Goal: Information Seeking & Learning: Learn about a topic

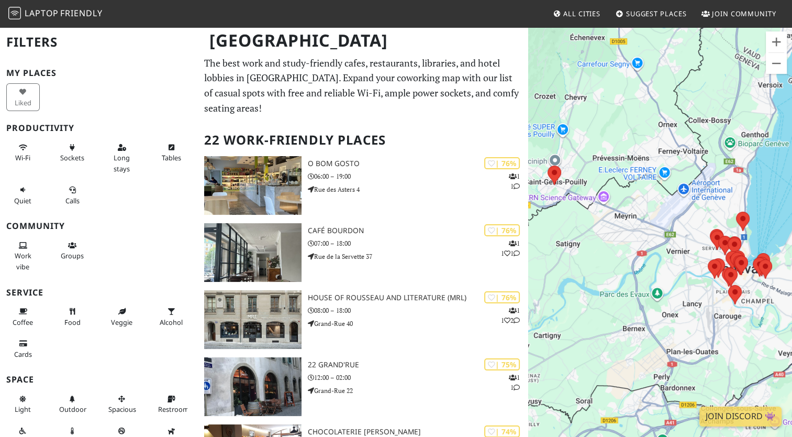
click at [744, 309] on div at bounding box center [660, 244] width 264 height 437
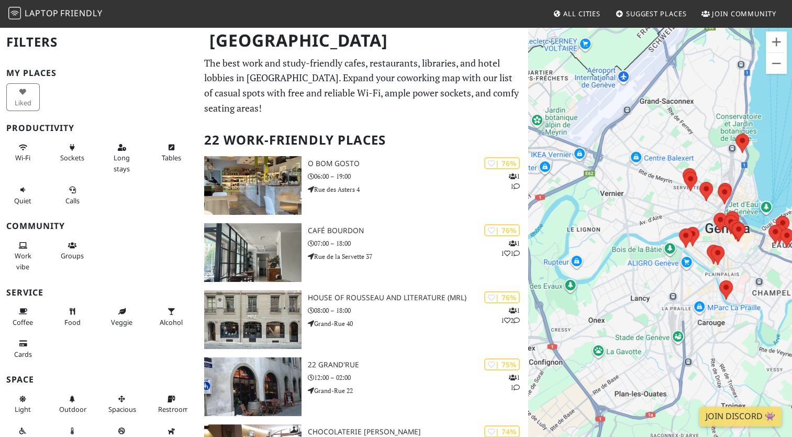
click at [744, 309] on div at bounding box center [660, 244] width 264 height 437
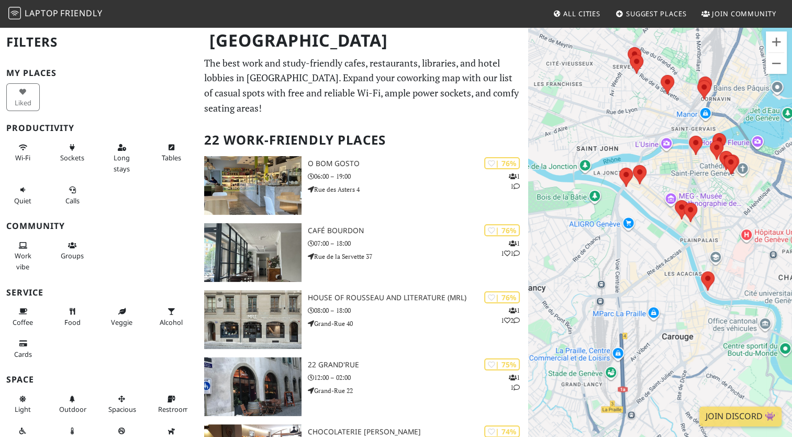
click at [722, 244] on div at bounding box center [660, 244] width 264 height 437
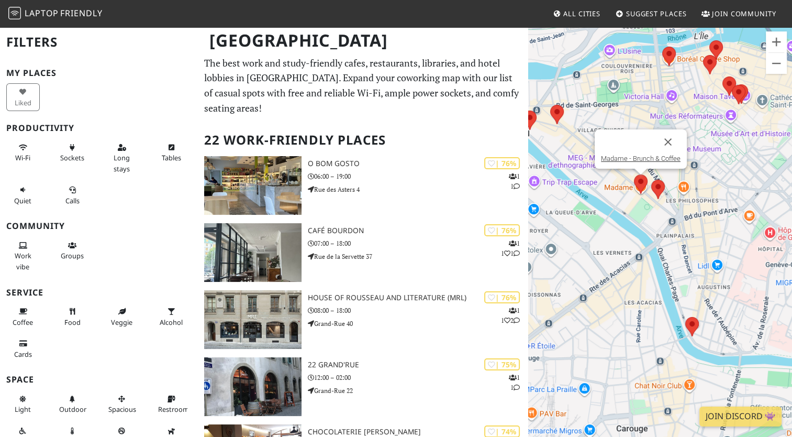
click at [637, 181] on img at bounding box center [641, 183] width 14 height 19
click at [655, 190] on img at bounding box center [658, 189] width 14 height 19
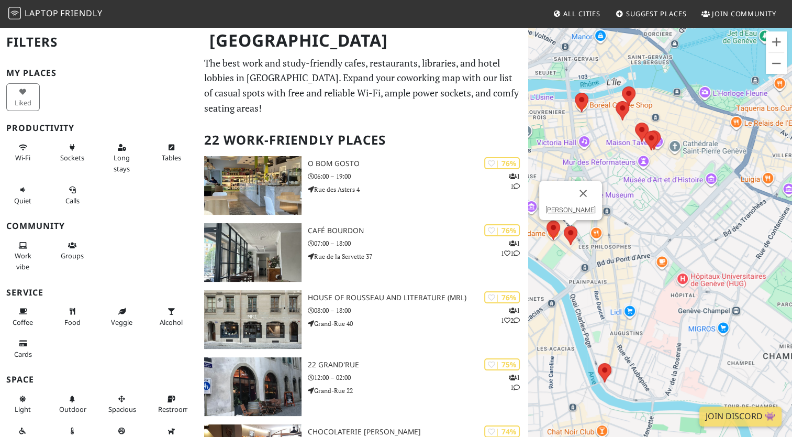
drag, startPoint x: 785, startPoint y: 233, endPoint x: 743, endPoint y: 218, distance: 44.4
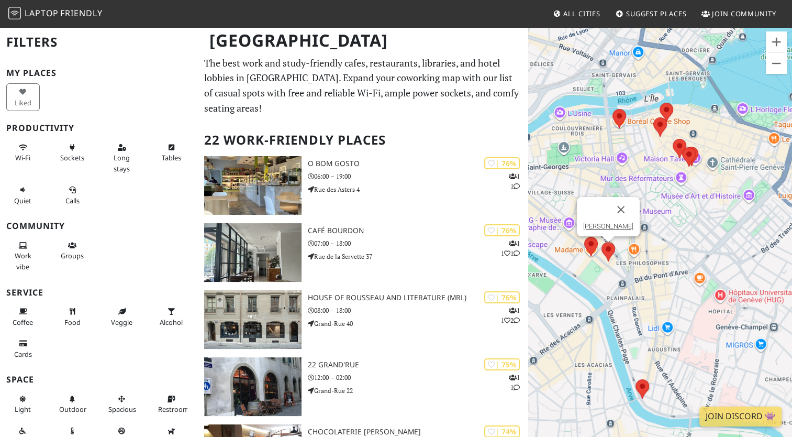
click at [702, 281] on div "Colette" at bounding box center [660, 244] width 264 height 437
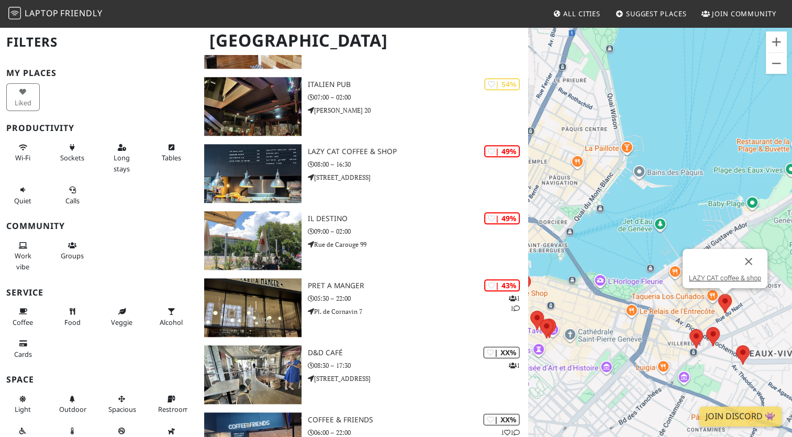
scroll to position [1245, 0]
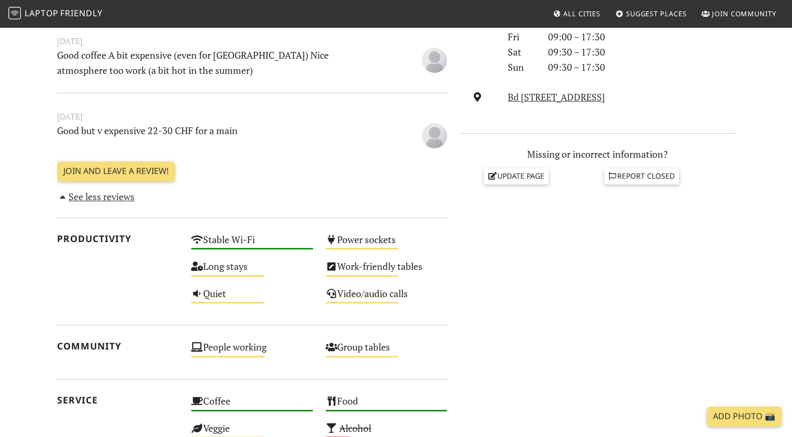
scroll to position [364, 0]
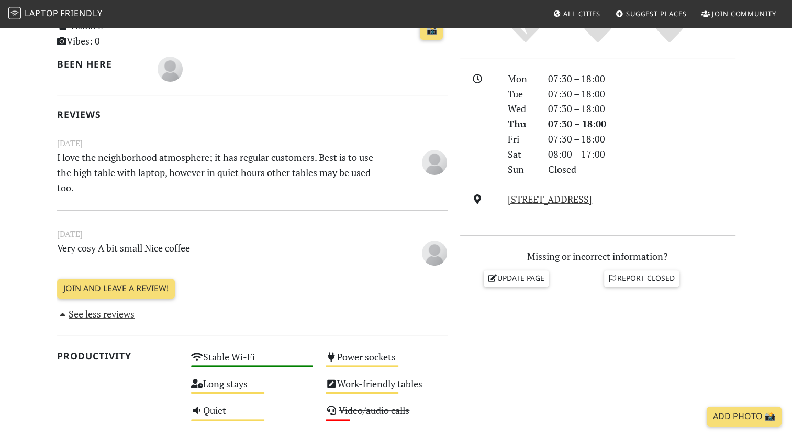
scroll to position [263, 0]
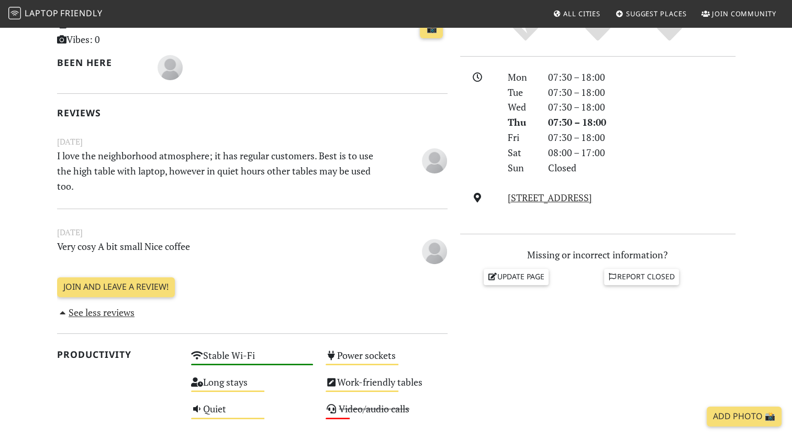
click at [591, 17] on span "All Cities" at bounding box center [581, 13] width 37 height 9
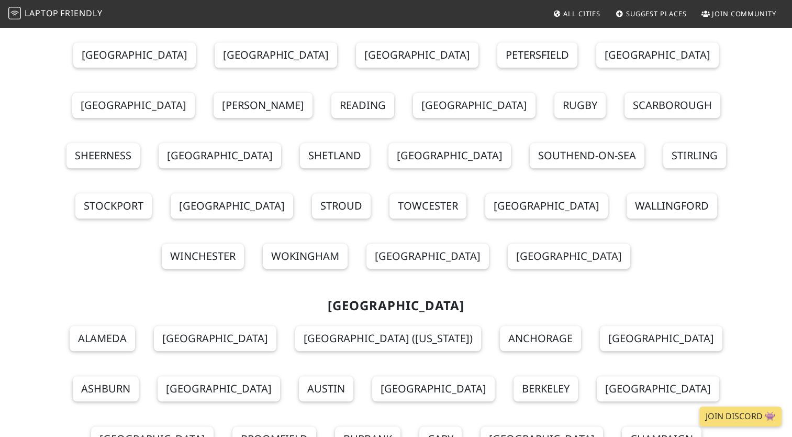
scroll to position [12896, 0]
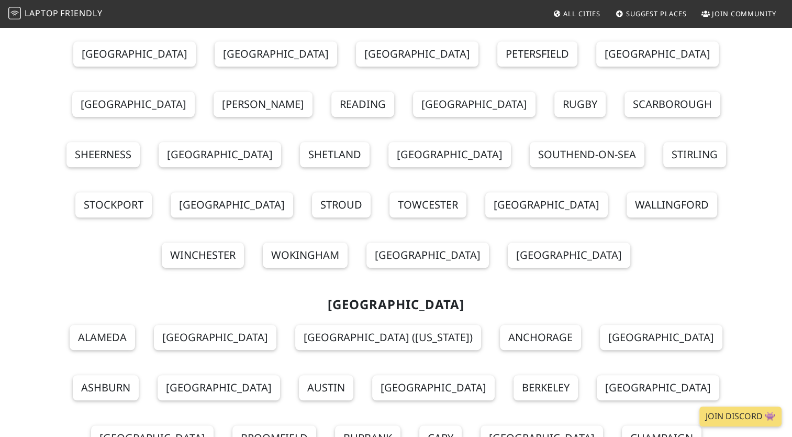
drag, startPoint x: 794, startPoint y: 414, endPoint x: 787, endPoint y: 328, distance: 86.6
drag, startPoint x: 796, startPoint y: 420, endPoint x: 782, endPoint y: 359, distance: 62.3
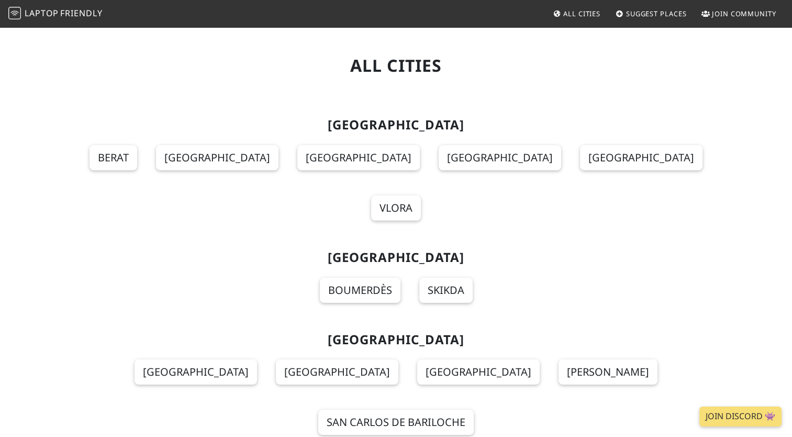
scroll to position [0, 0]
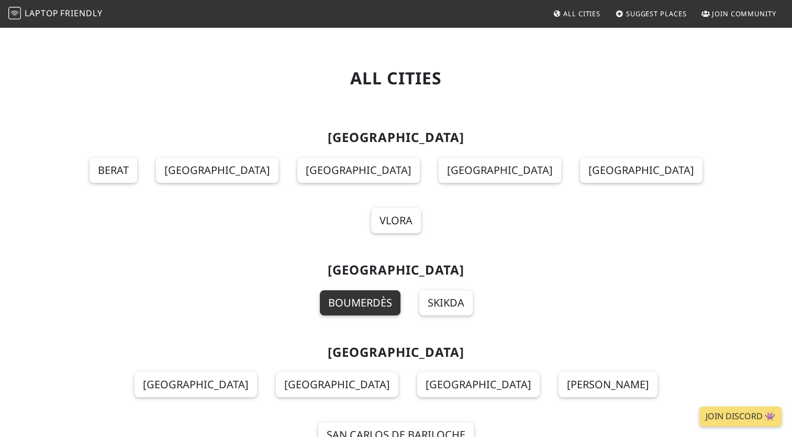
click at [365, 290] on link "Boumerdès" at bounding box center [360, 302] width 81 height 25
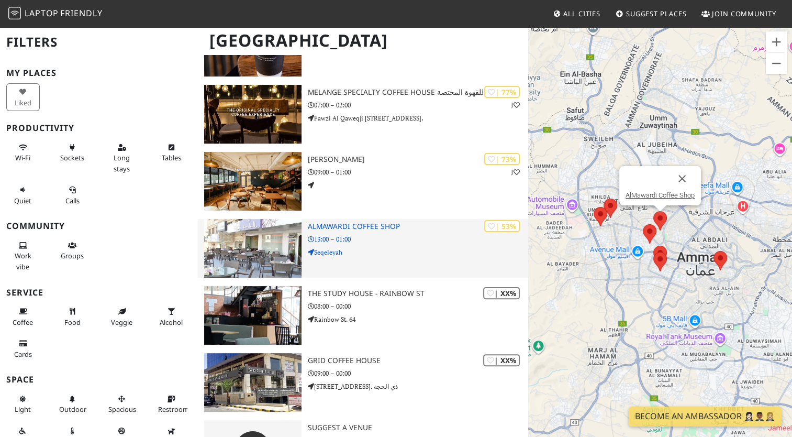
scroll to position [240, 0]
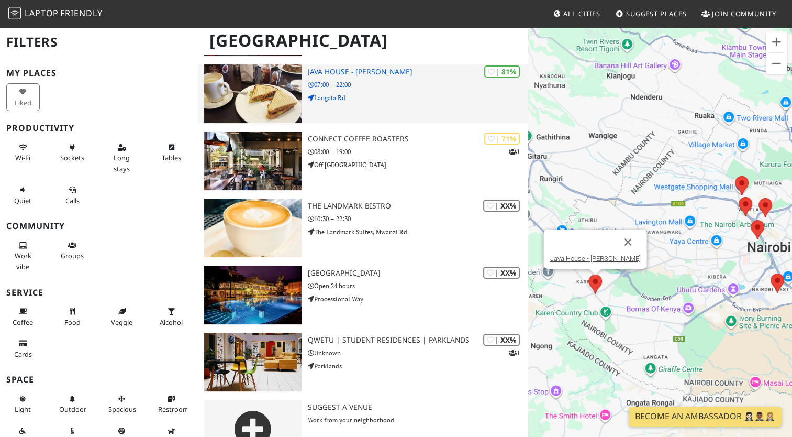
scroll to position [165, 0]
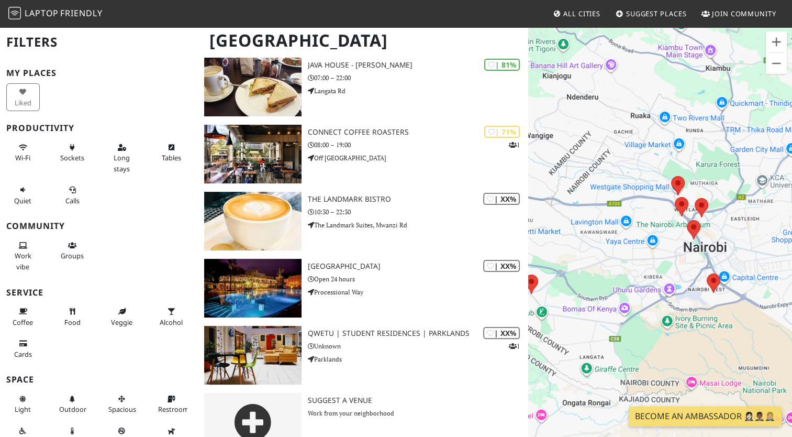
click at [744, 319] on div at bounding box center [660, 244] width 264 height 437
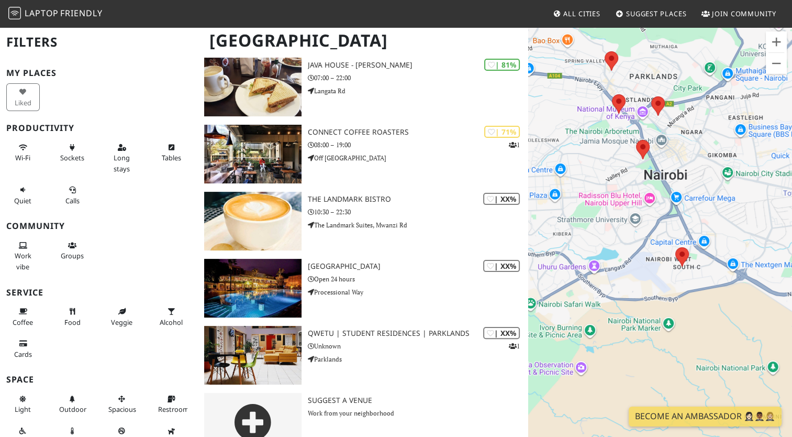
click at [656, 283] on div at bounding box center [660, 244] width 264 height 437
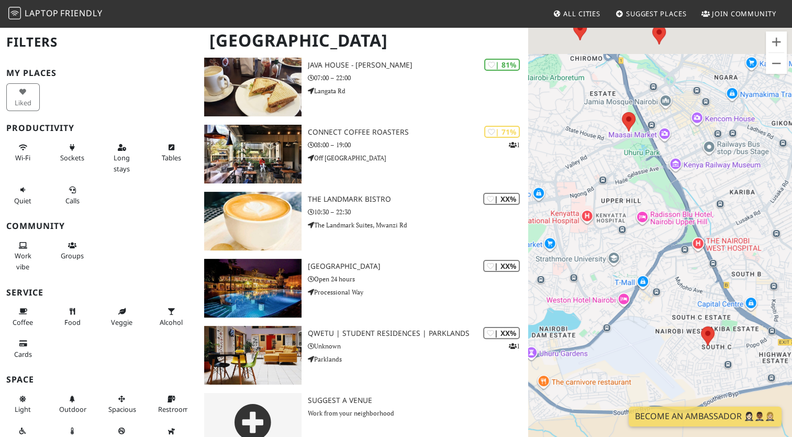
drag, startPoint x: 670, startPoint y: 156, endPoint x: 676, endPoint y: 265, distance: 109.6
click at [676, 265] on div at bounding box center [660, 244] width 264 height 437
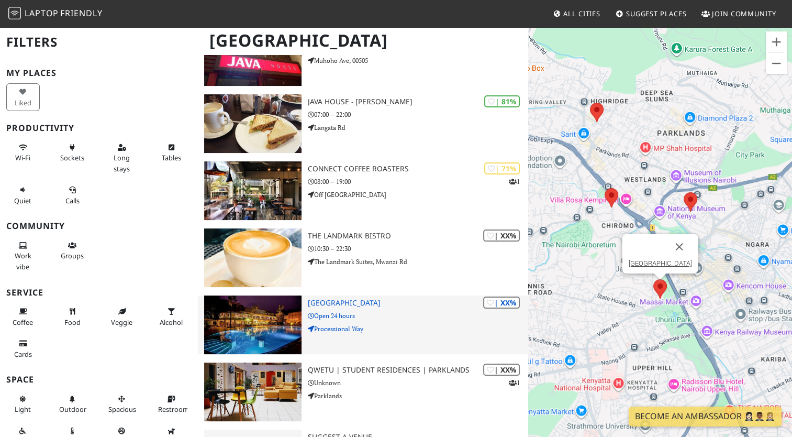
scroll to position [128, 0]
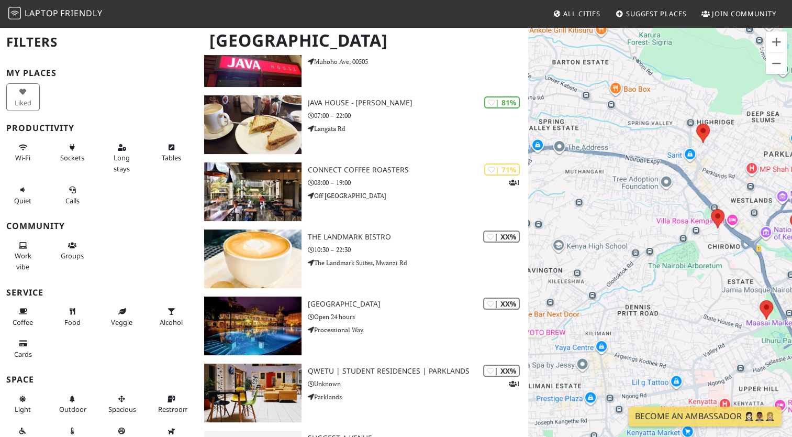
drag, startPoint x: 595, startPoint y: 151, endPoint x: 703, endPoint y: 171, distance: 110.1
click at [703, 171] on div at bounding box center [660, 244] width 264 height 437
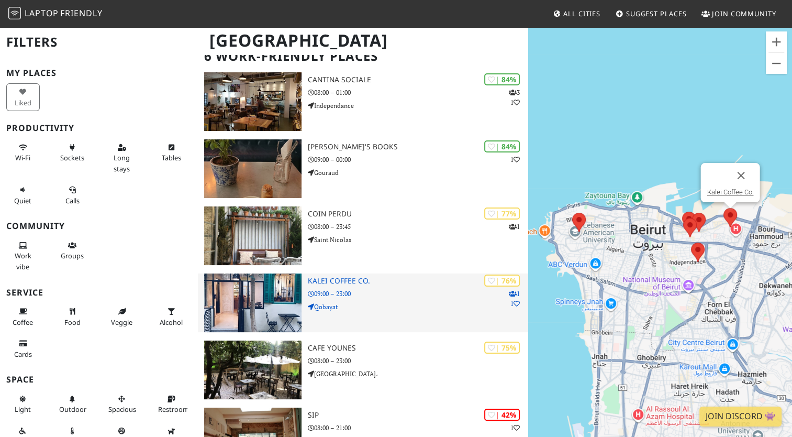
scroll to position [173, 0]
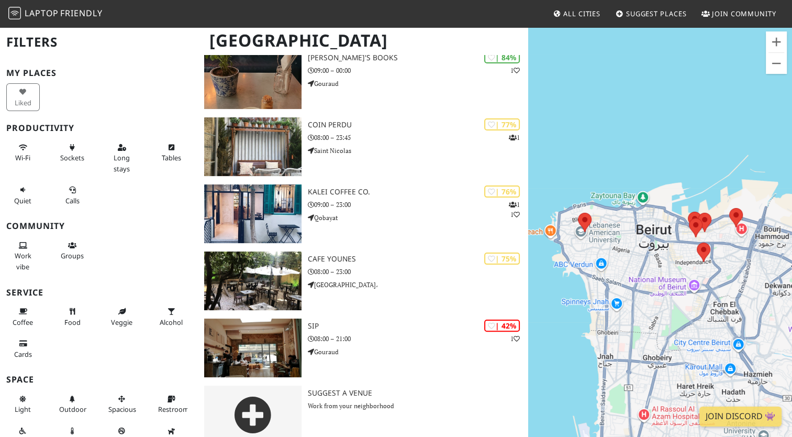
click at [733, 242] on div at bounding box center [660, 244] width 264 height 437
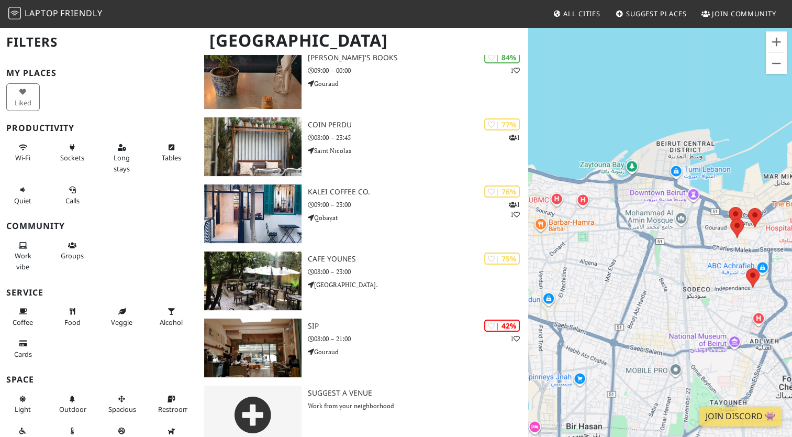
drag, startPoint x: 588, startPoint y: 223, endPoint x: 733, endPoint y: 225, distance: 145.0
click at [733, 225] on div at bounding box center [660, 244] width 264 height 437
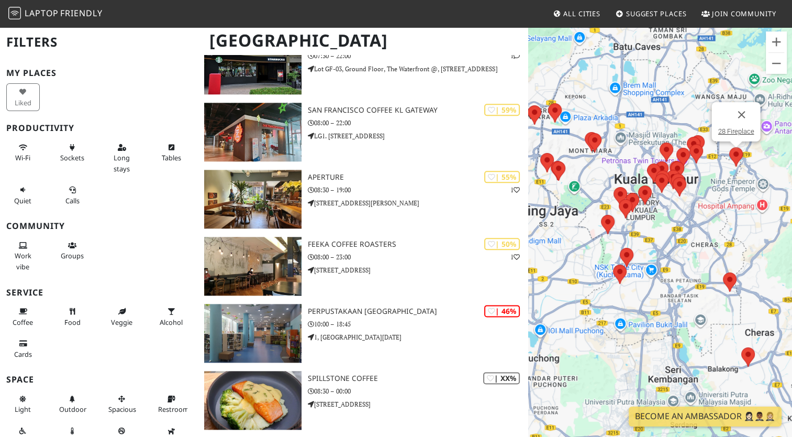
scroll to position [1193, 0]
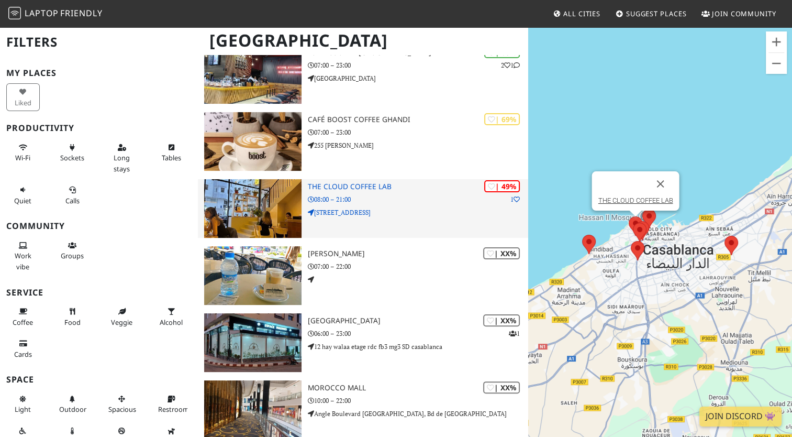
scroll to position [241, 0]
